Goal: Entertainment & Leisure: Browse casually

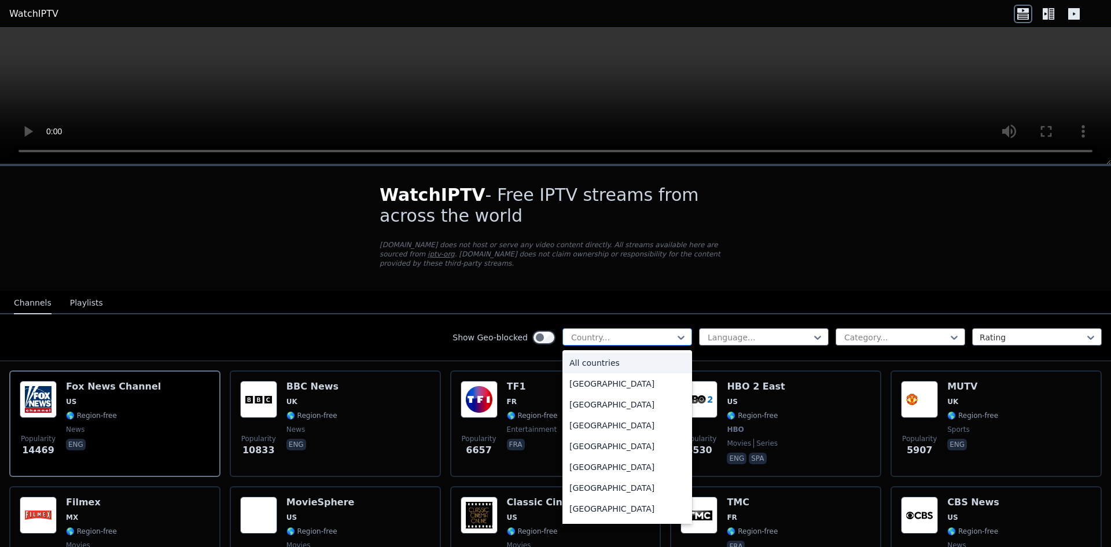
click at [660, 332] on div at bounding box center [622, 338] width 105 height 12
click at [640, 394] on div "[GEOGRAPHIC_DATA]" at bounding box center [628, 404] width 130 height 21
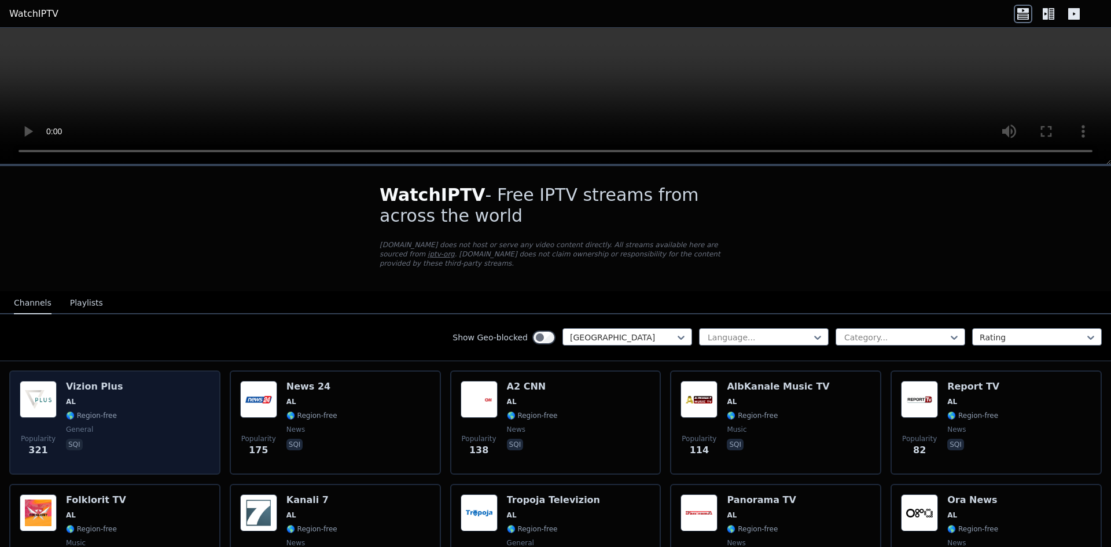
click at [98, 397] on span "AL" at bounding box center [94, 401] width 57 height 9
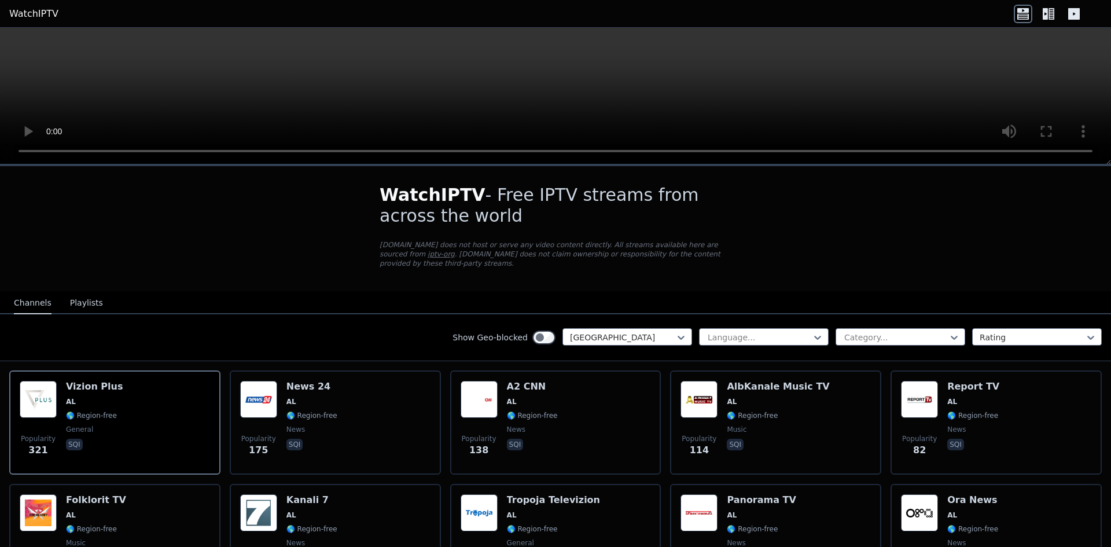
click at [1052, 14] on icon at bounding box center [1052, 14] width 6 height 12
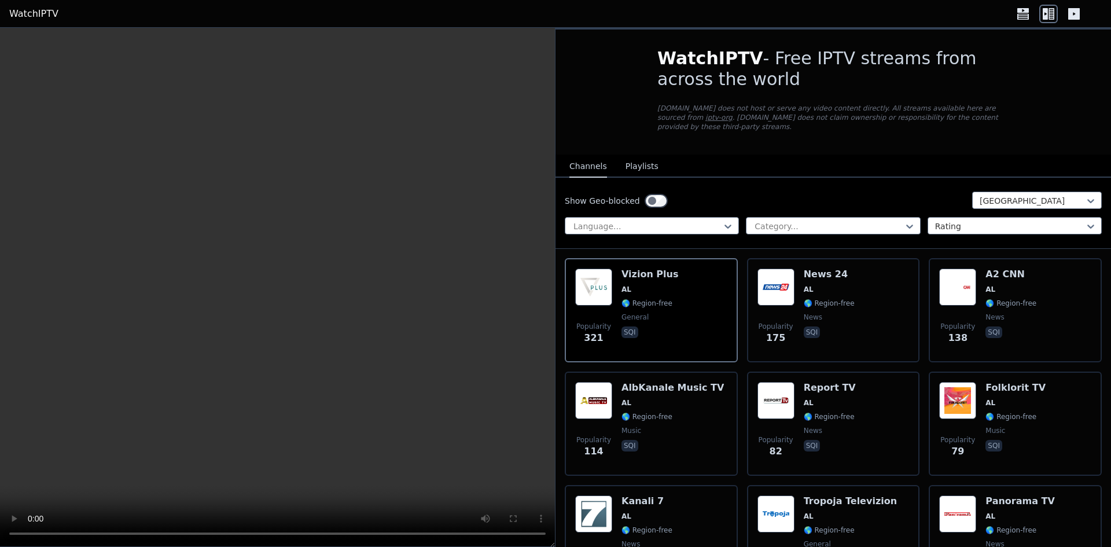
click at [820, 203] on div "Show Geo-blocked Albania Language... Category... Rating" at bounding box center [834, 213] width 556 height 71
click at [823, 221] on div at bounding box center [829, 227] width 150 height 12
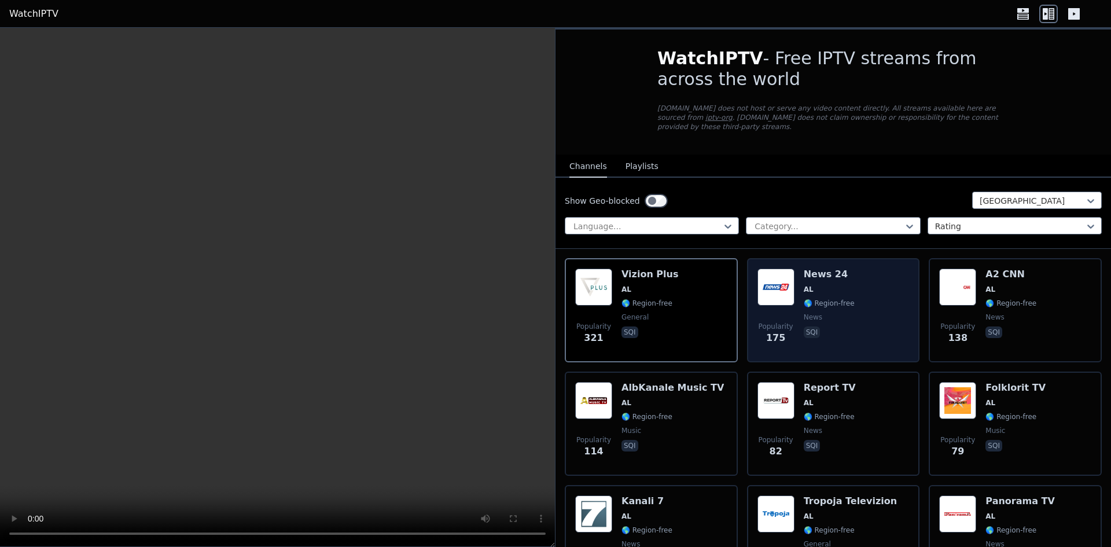
click at [814, 326] on p "sqi" at bounding box center [812, 332] width 17 height 12
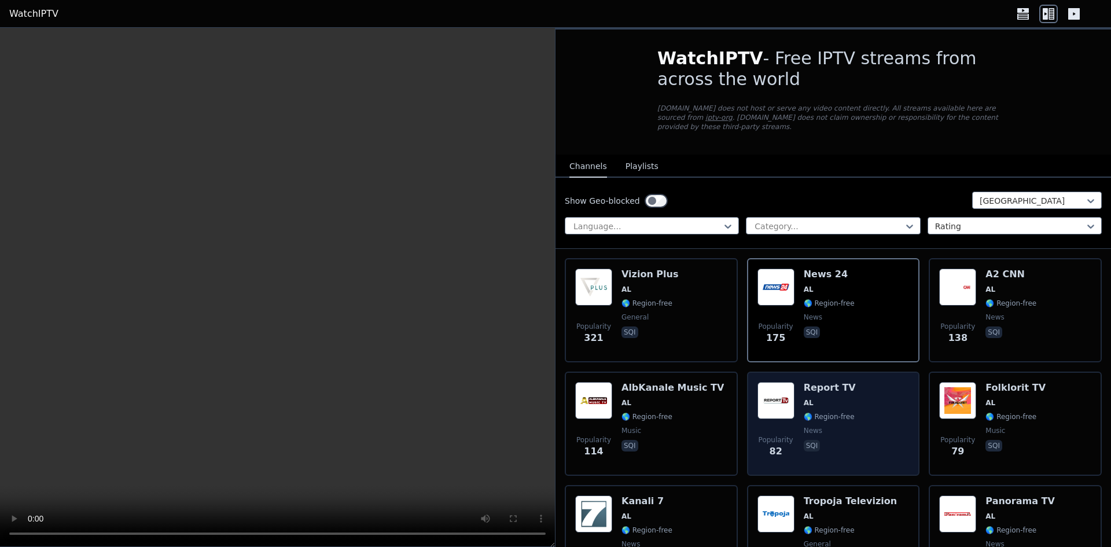
click at [841, 400] on div "Report TV AL 🌎 Region-free news sqi" at bounding box center [830, 423] width 52 height 83
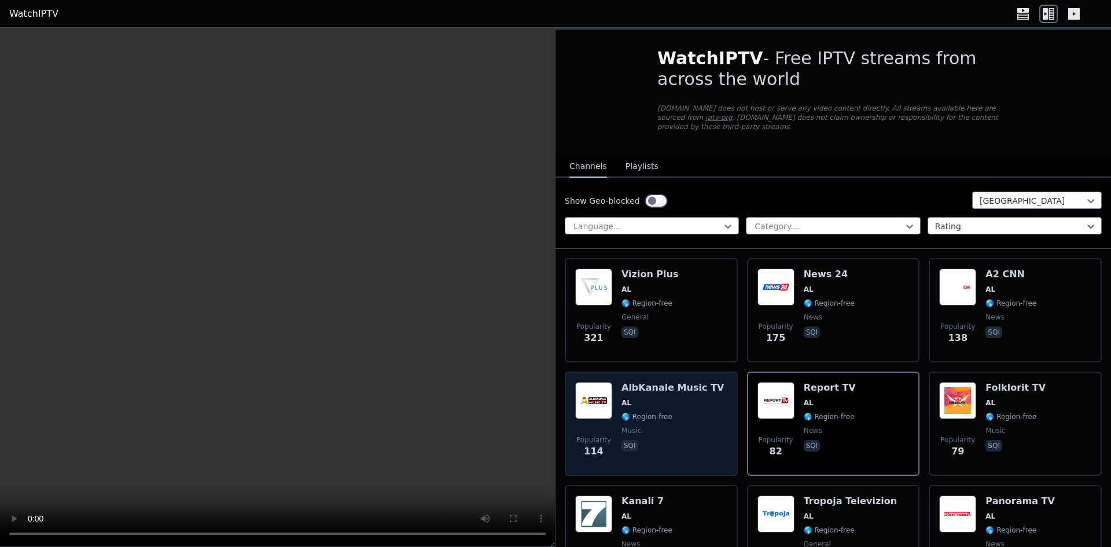
click at [681, 398] on span "AL" at bounding box center [673, 402] width 102 height 9
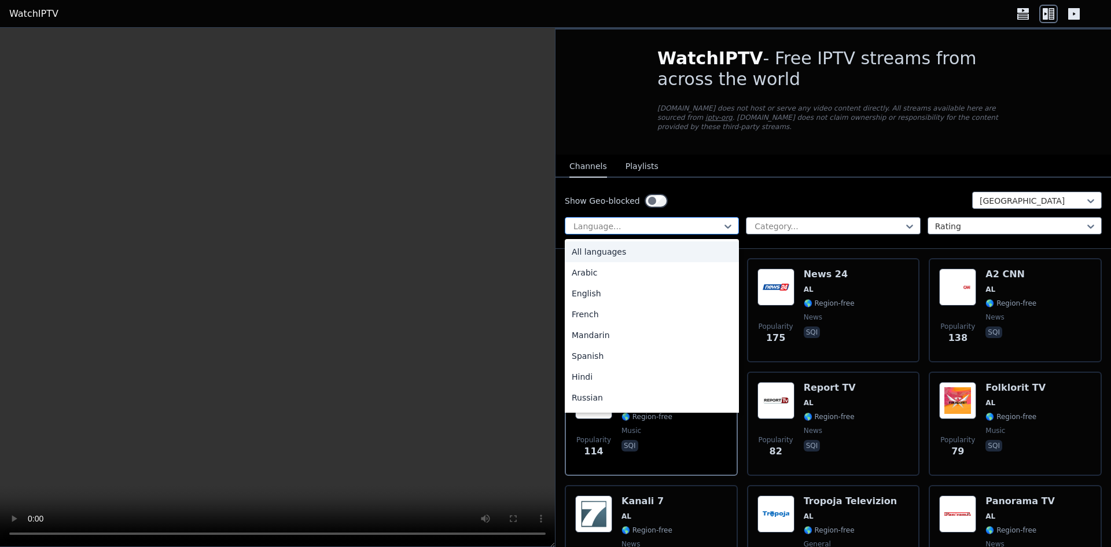
click at [653, 221] on div at bounding box center [647, 227] width 150 height 12
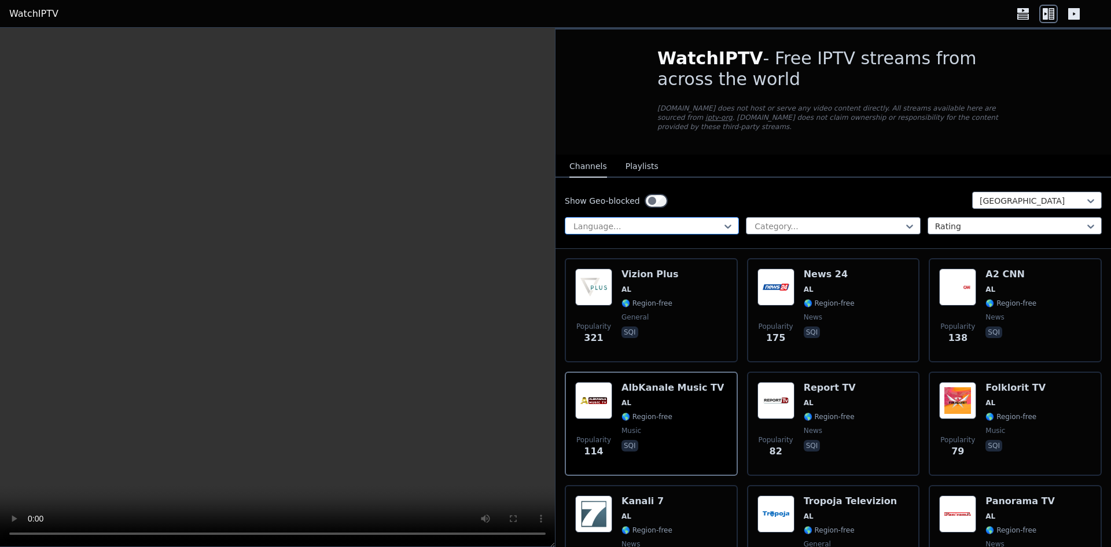
click at [694, 217] on div "Language..." at bounding box center [652, 225] width 174 height 17
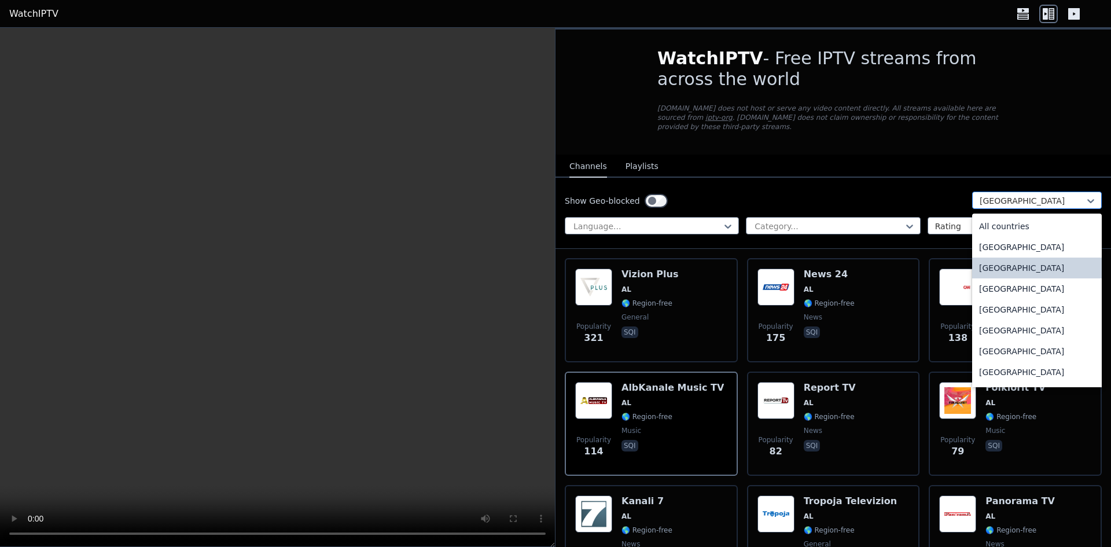
click at [1000, 195] on div at bounding box center [1032, 201] width 105 height 12
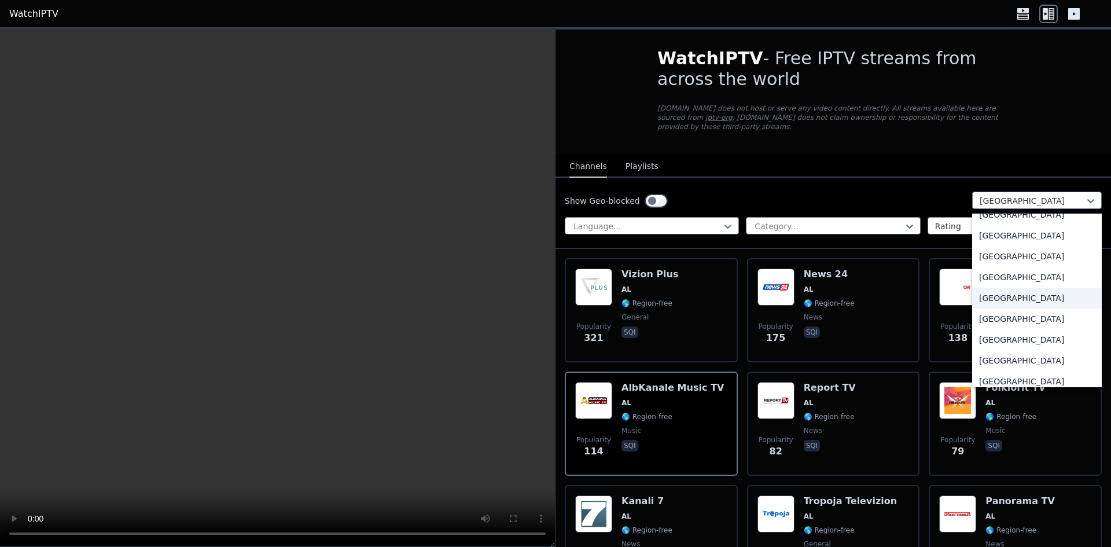
scroll to position [3383, 0]
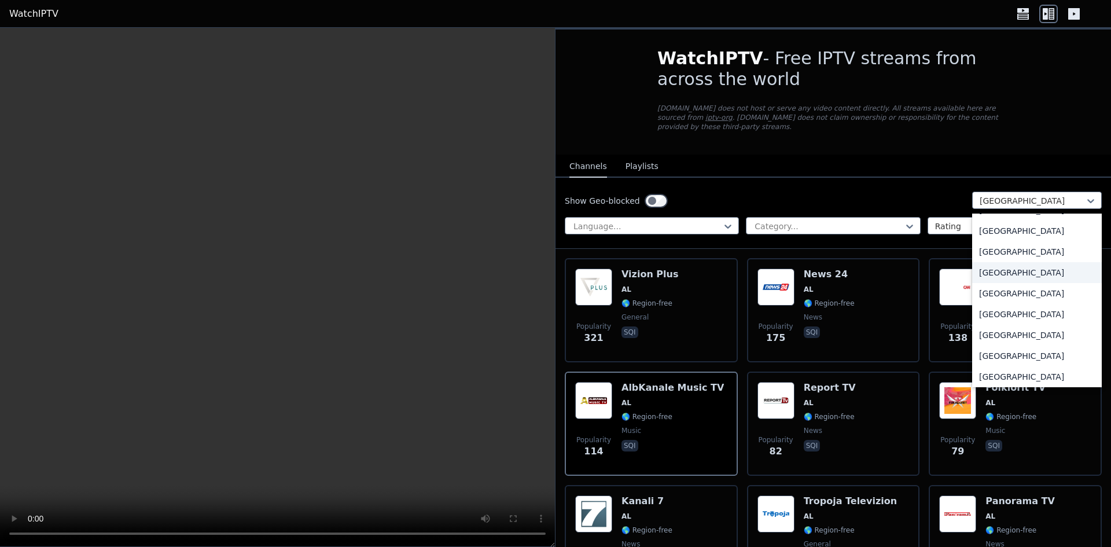
click at [1004, 262] on div "[GEOGRAPHIC_DATA]" at bounding box center [1037, 272] width 130 height 21
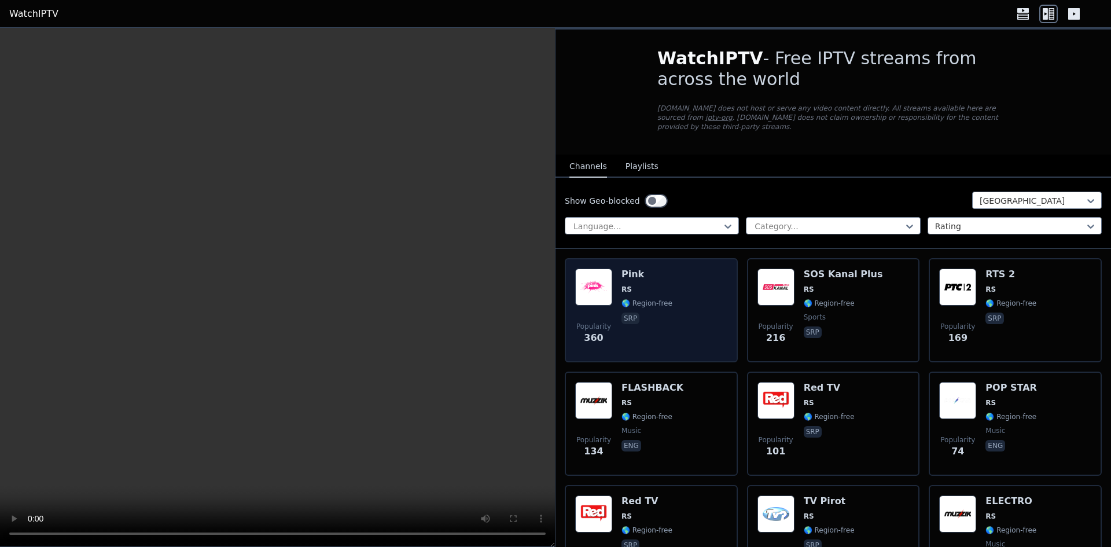
click at [643, 273] on div "Pink RS 🌎 Region-free srp" at bounding box center [647, 310] width 51 height 83
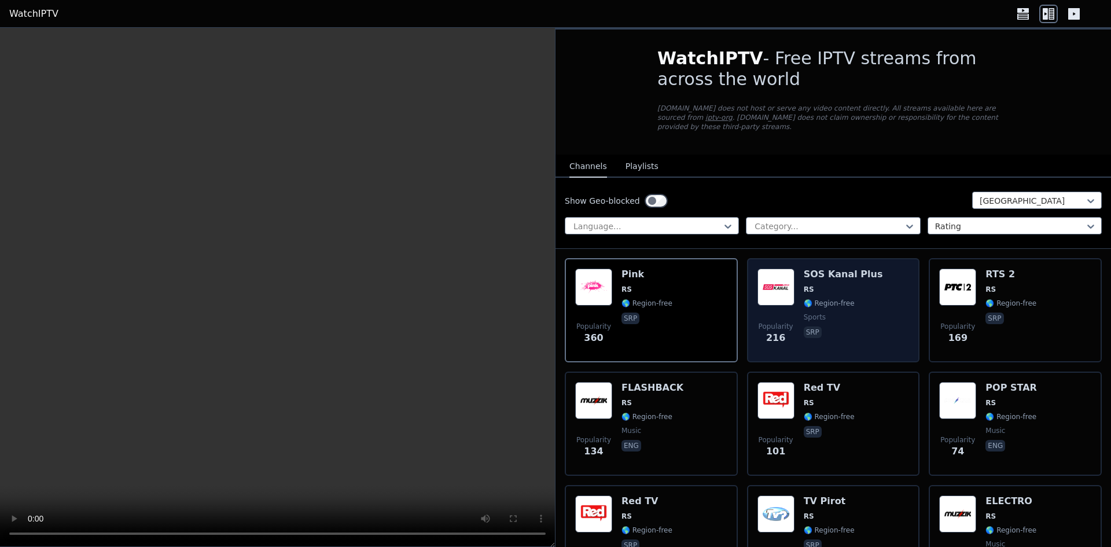
click at [852, 299] on span "🌎 Region-free" at bounding box center [843, 303] width 79 height 9
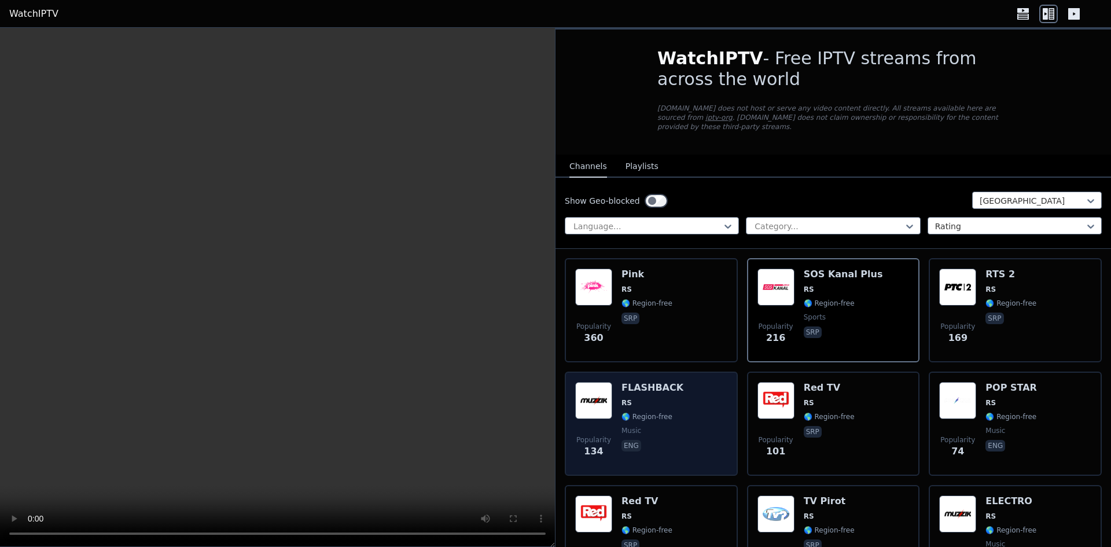
click at [684, 382] on div "Popularity 134 FLASHBACK RS 🌎 Region-free music eng" at bounding box center [651, 423] width 152 height 83
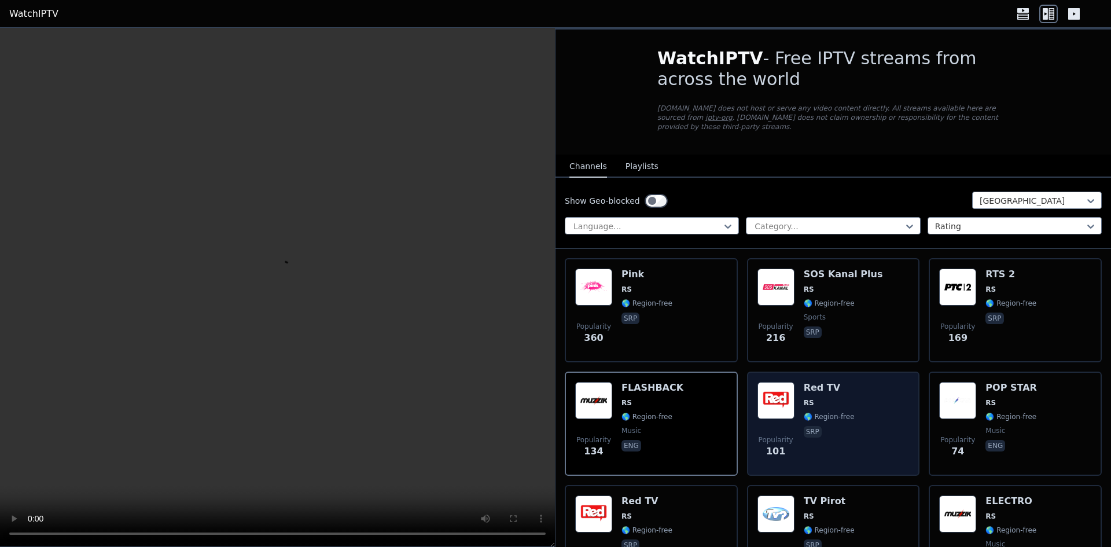
click at [815, 415] on div "Red TV RS 🌎 Region-free srp" at bounding box center [829, 423] width 51 height 83
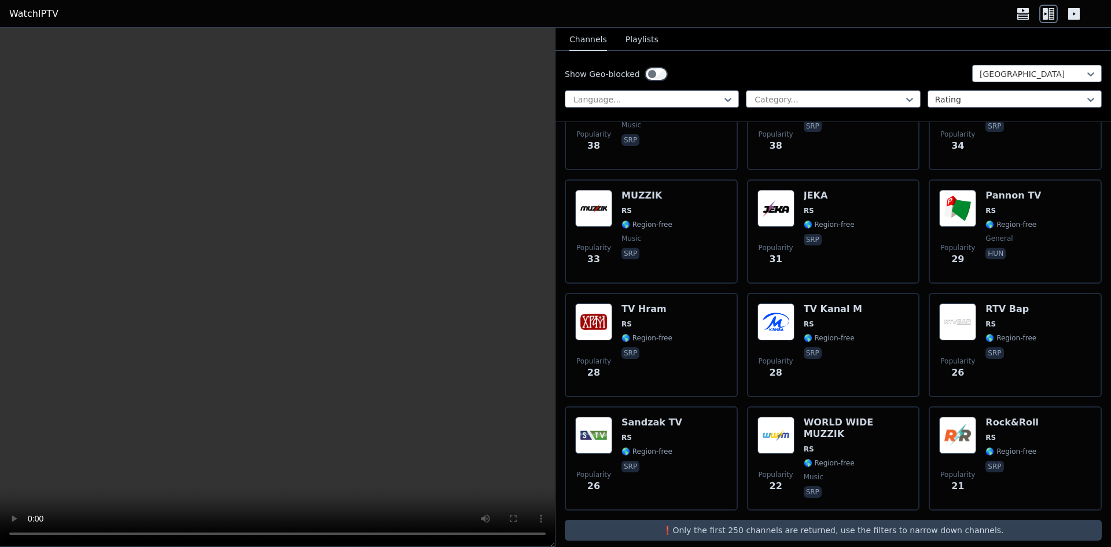
scroll to position [765, 0]
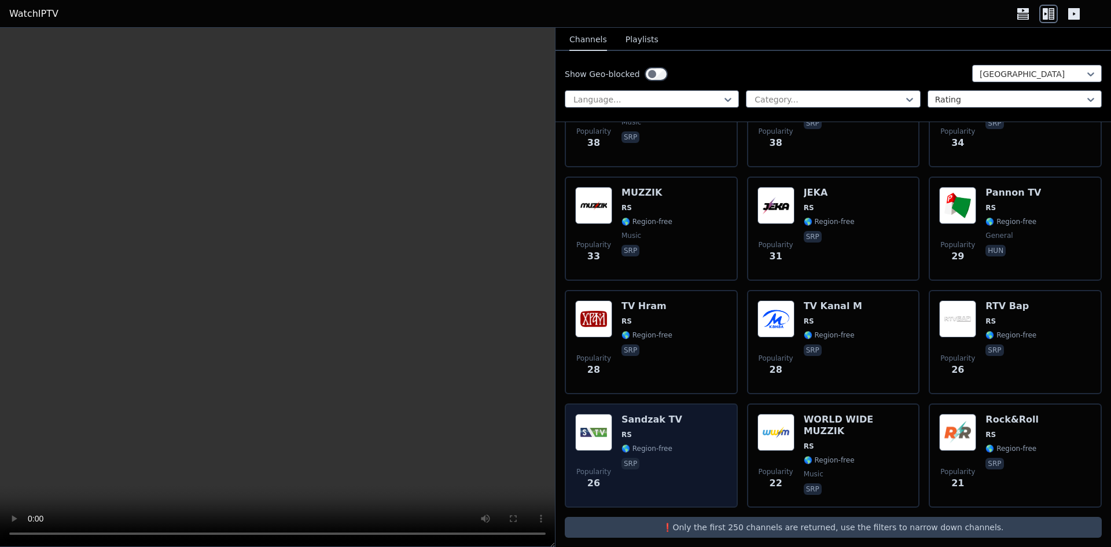
click at [676, 414] on div "Popularity 26 Sandzak TV RS 🌎 Region-free srp" at bounding box center [651, 455] width 152 height 83
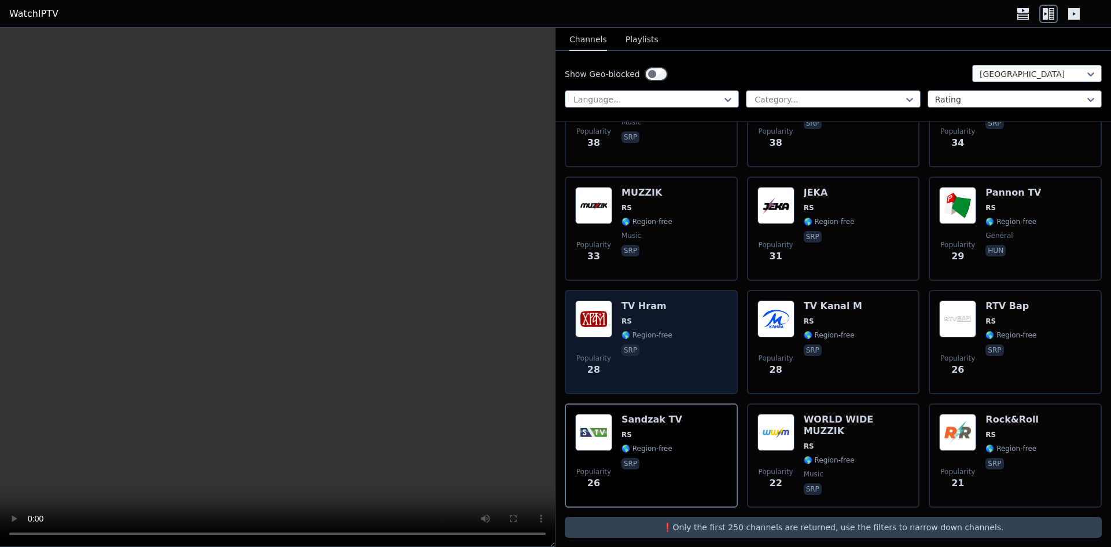
click at [640, 317] on span "RS" at bounding box center [647, 321] width 51 height 9
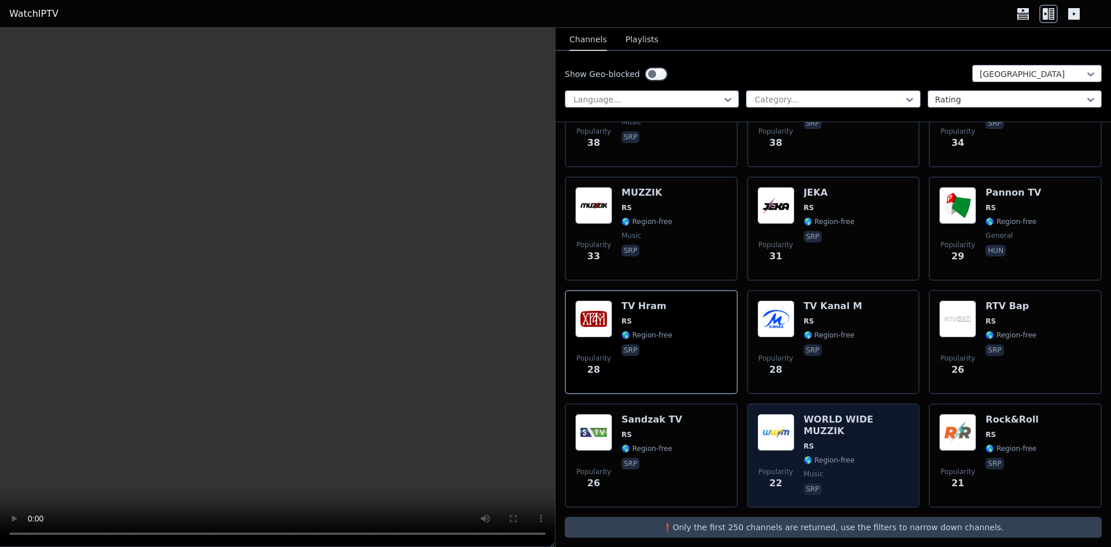
click at [829, 417] on div "WORLD WIDE MUZZIK RS 🌎 Region-free music srp" at bounding box center [857, 455] width 106 height 83
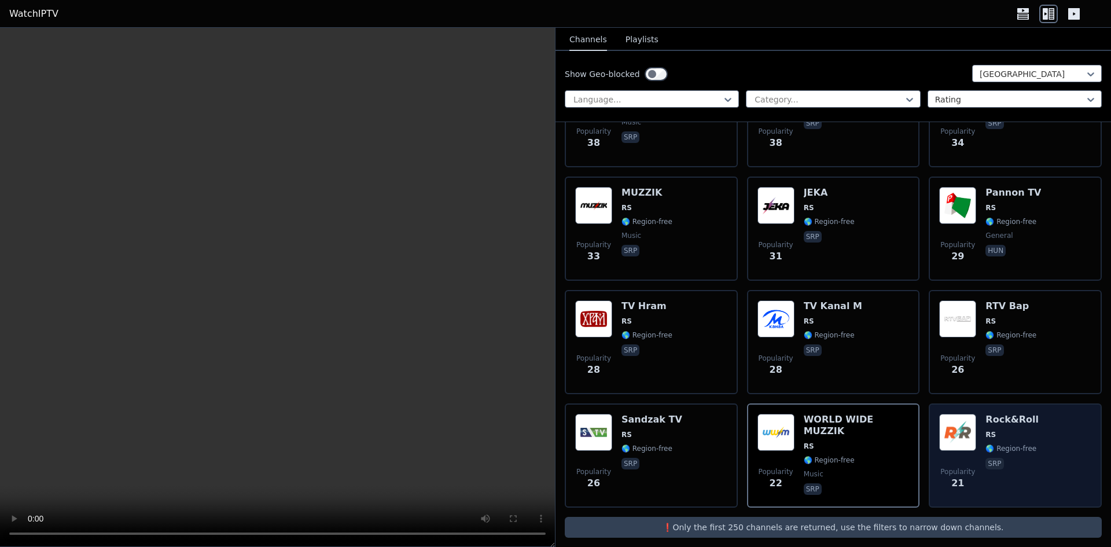
click at [1055, 425] on div "Popularity 21 Rock&Roll RS 🌎 Region-free srp" at bounding box center [1015, 455] width 152 height 83
click at [1007, 430] on span "RS" at bounding box center [1012, 434] width 53 height 9
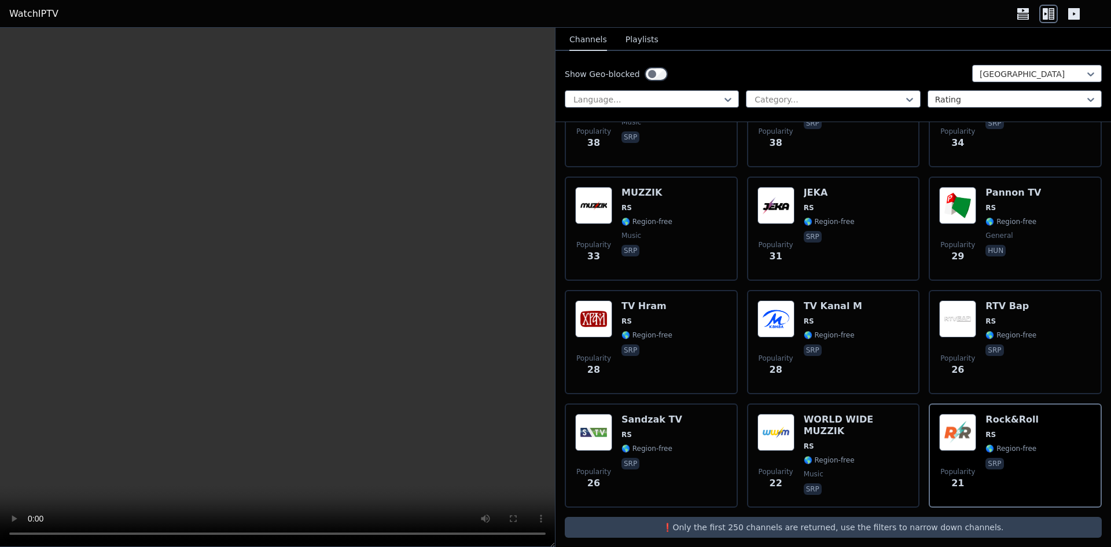
click at [648, 41] on button "Playlists" at bounding box center [642, 40] width 33 height 22
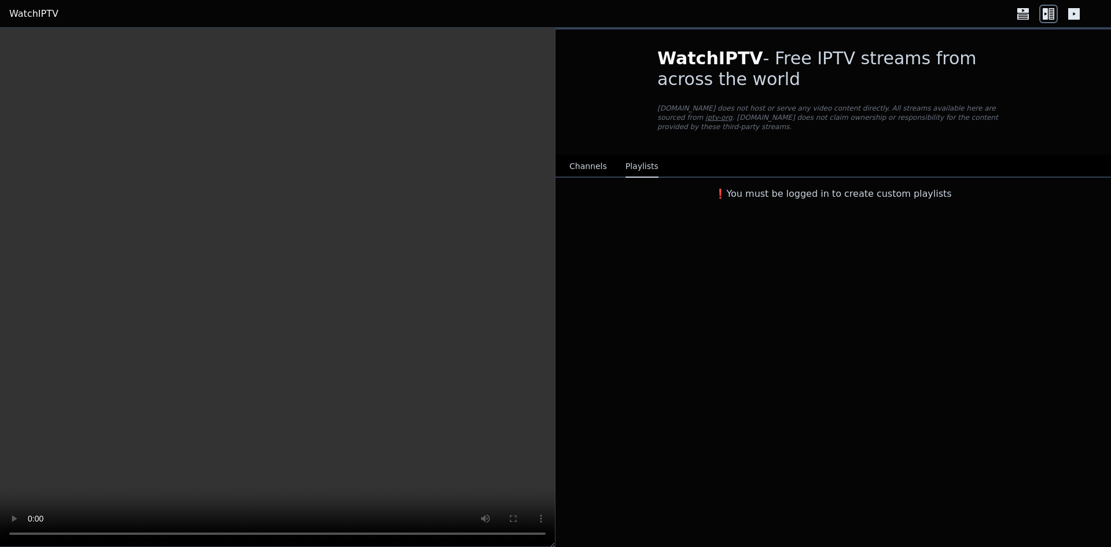
click at [581, 156] on button "Channels" at bounding box center [589, 167] width 38 height 22
